Goal: Information Seeking & Learning: Check status

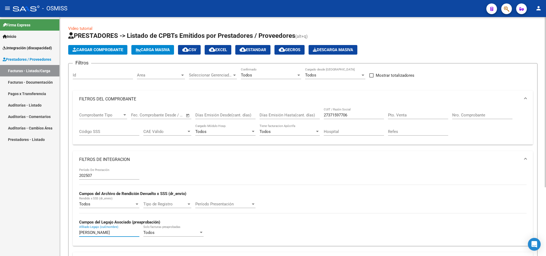
scroll to position [56, 0]
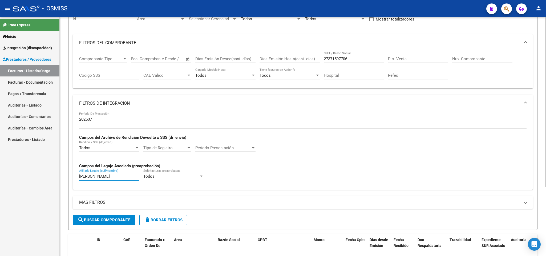
drag, startPoint x: 167, startPoint y: 222, endPoint x: 211, endPoint y: 196, distance: 51.0
click at [167, 222] on span "delete Borrar Filtros" at bounding box center [163, 220] width 38 height 5
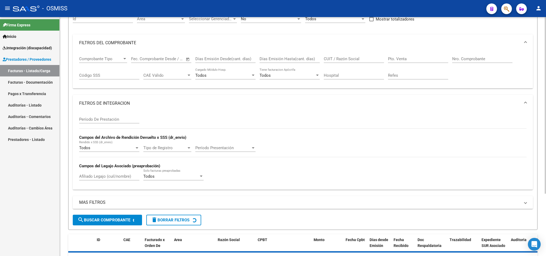
scroll to position [0, 0]
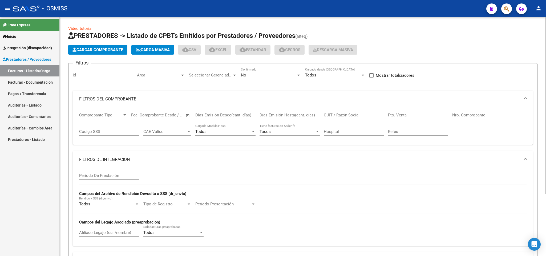
click at [267, 74] on div "No" at bounding box center [268, 75] width 55 height 5
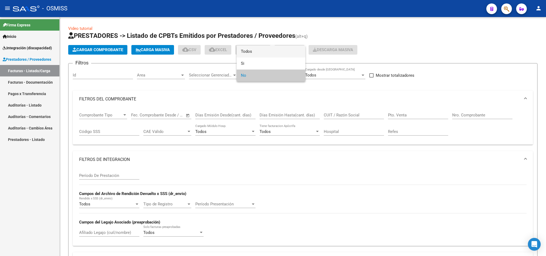
click at [260, 48] on span "Todos" at bounding box center [271, 52] width 60 height 12
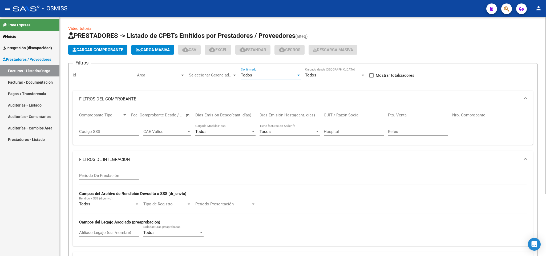
click at [90, 174] on input "Período De Prestación" at bounding box center [109, 175] width 60 height 5
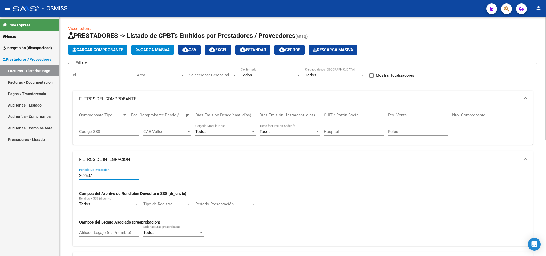
type input "202507"
click at [333, 116] on input "CUIT / Razón Social" at bounding box center [354, 115] width 60 height 5
paste input "27423526853"
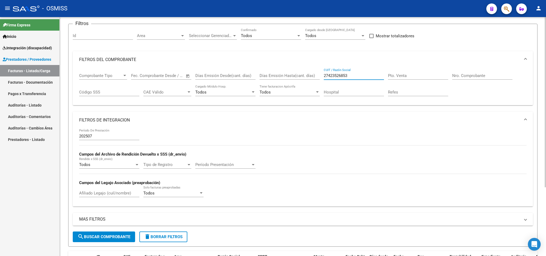
scroll to position [96, 0]
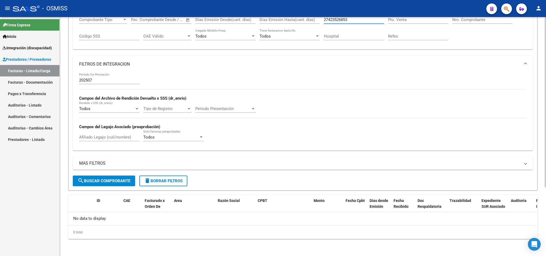
type input "27423526853"
click at [114, 179] on span "search Buscar Comprobante" at bounding box center [104, 181] width 53 height 5
